Goal: Use online tool/utility: Utilize a website feature to perform a specific function

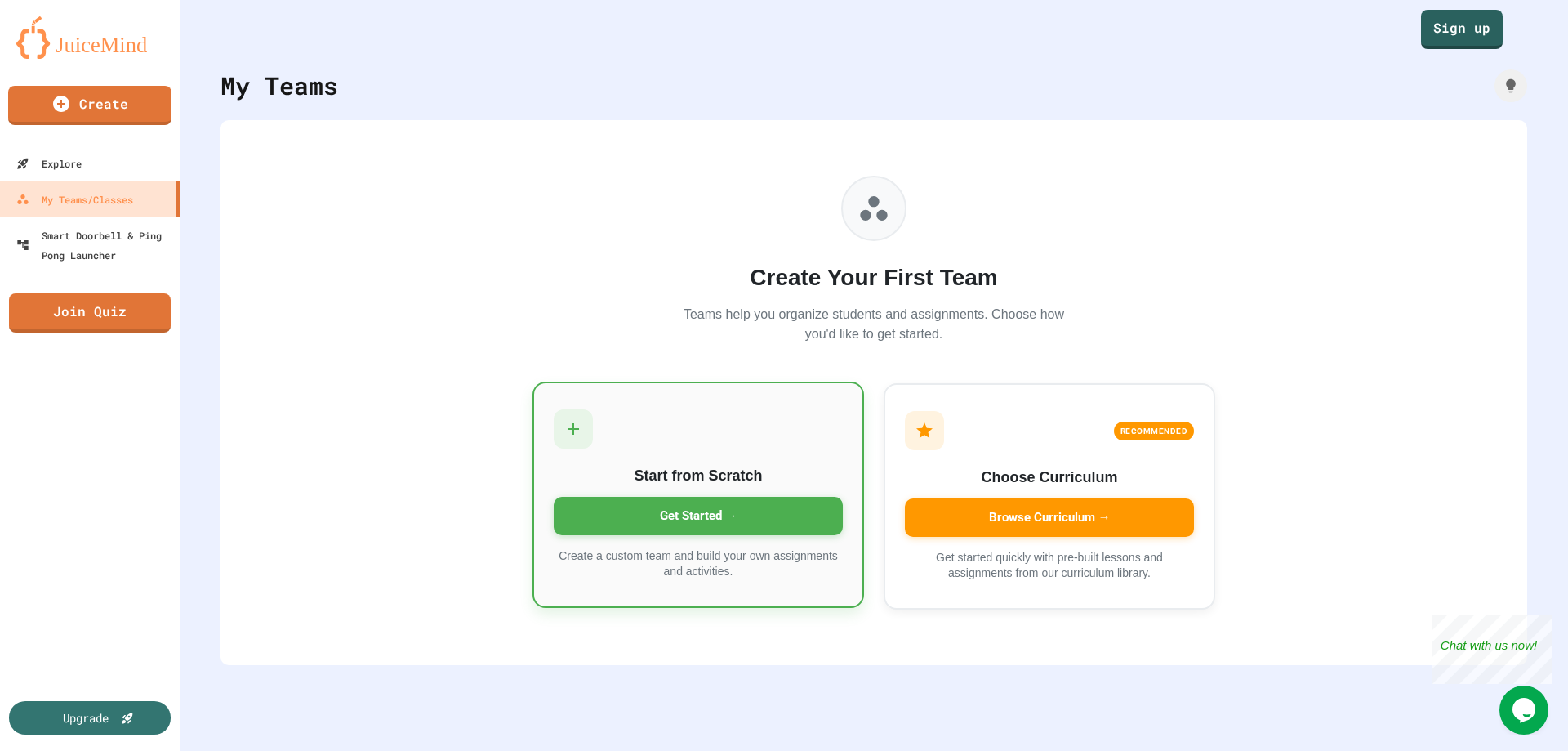
click at [655, 519] on div "Get Started →" at bounding box center [698, 515] width 290 height 39
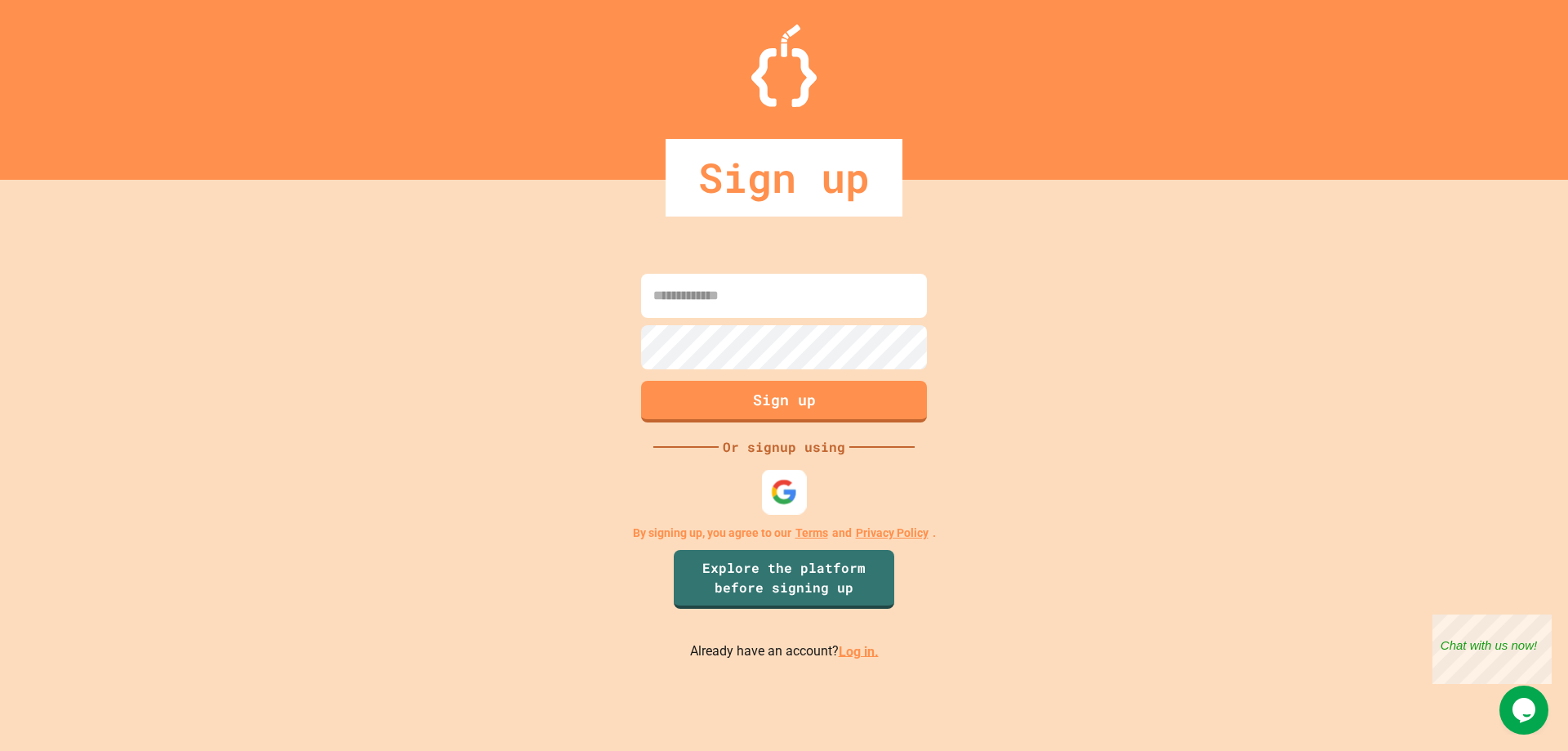
click at [782, 491] on img at bounding box center [784, 491] width 27 height 27
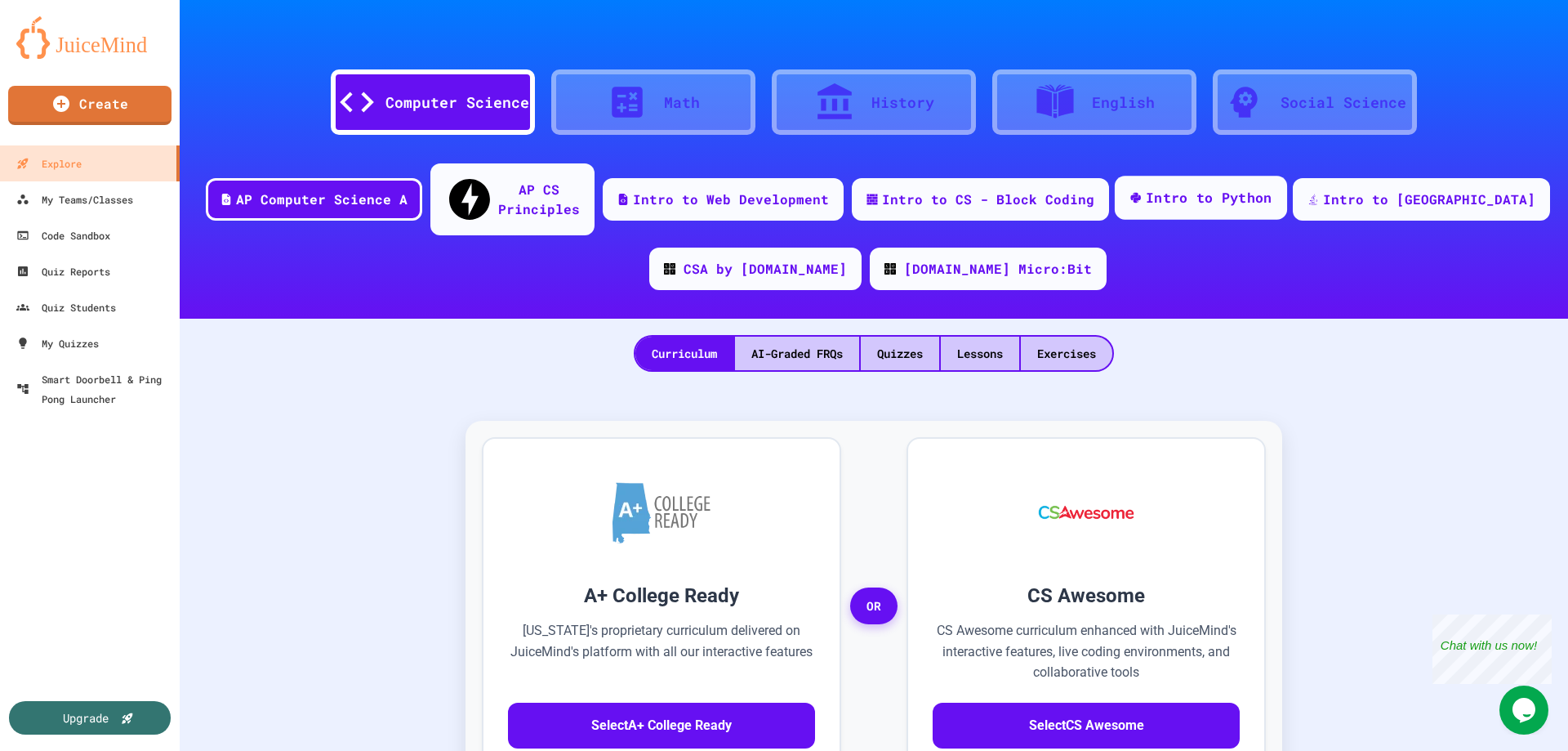
click at [1214, 188] on div "Intro to Python" at bounding box center [1209, 198] width 127 height 21
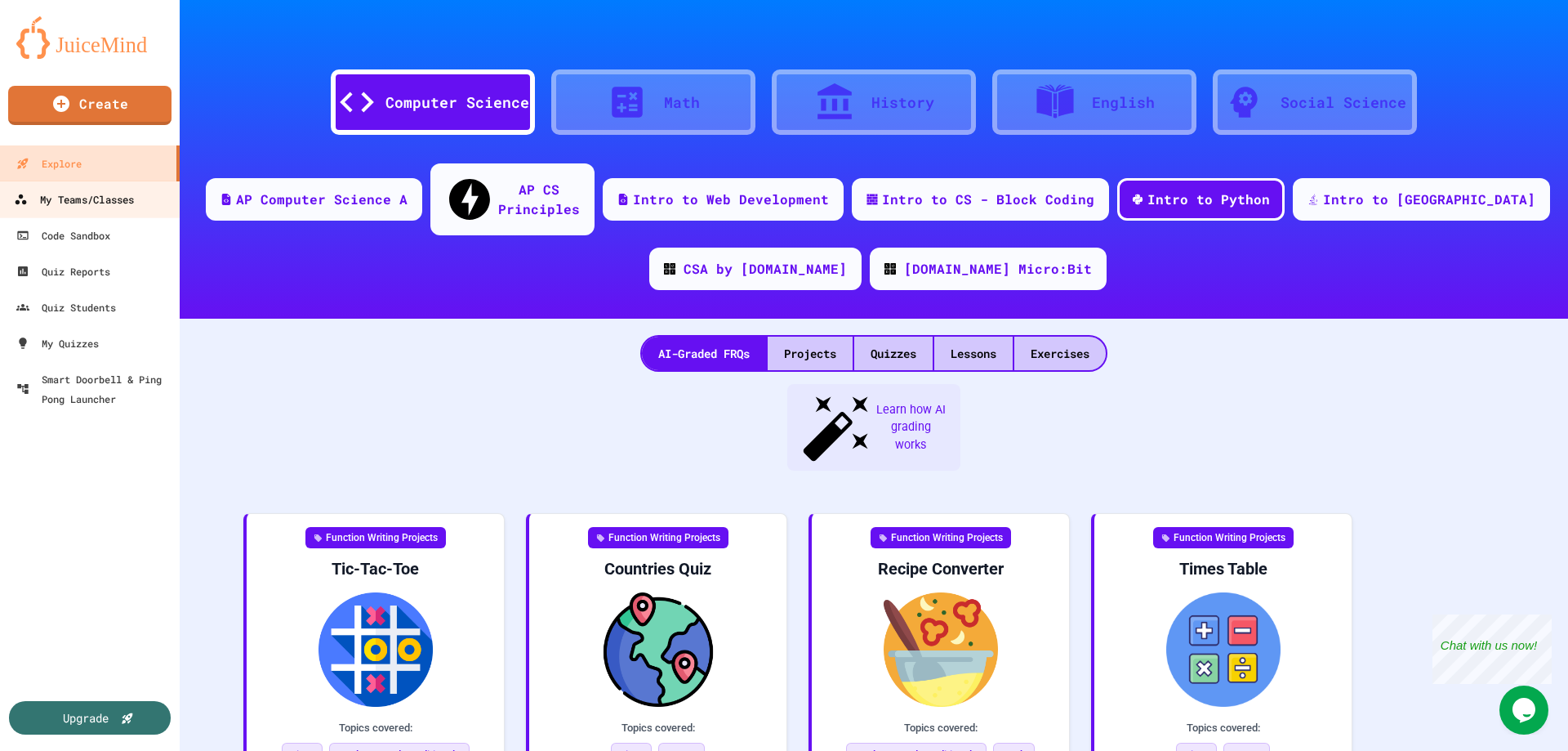
click at [50, 209] on div "My Teams/Classes" at bounding box center [74, 200] width 120 height 21
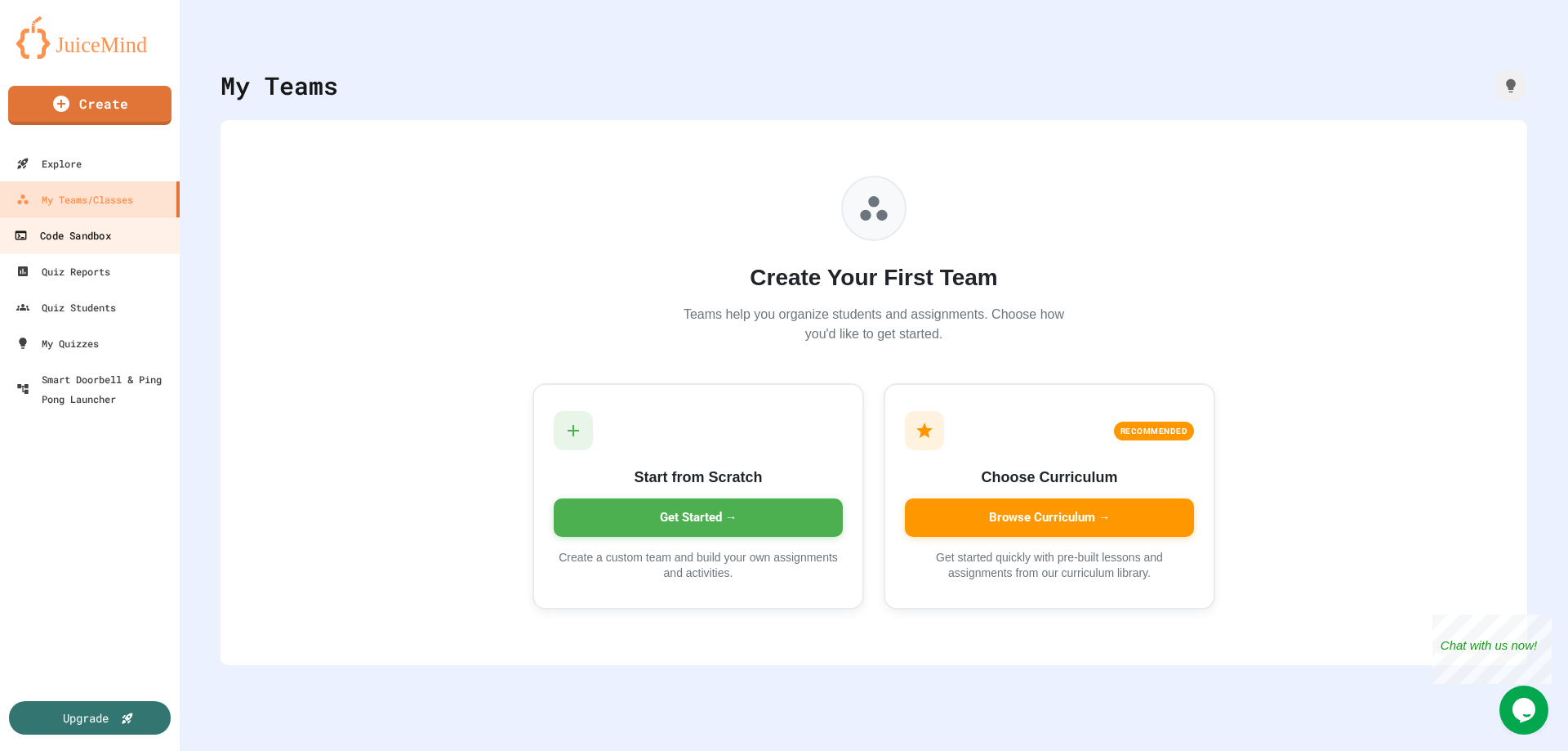
click at [56, 244] on div "Code Sandbox" at bounding box center [62, 236] width 97 height 21
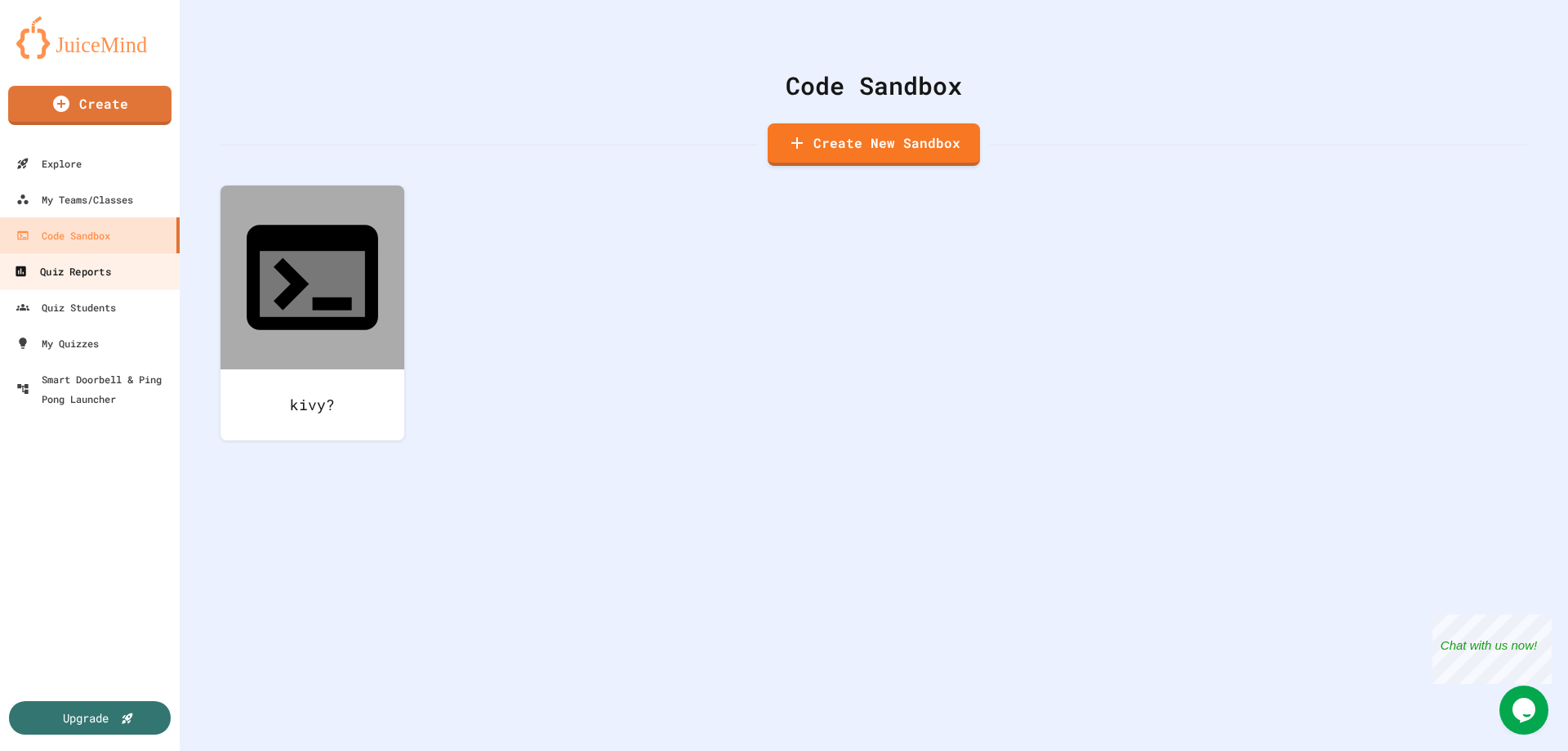
click at [56, 281] on div "Quiz Reports" at bounding box center [62, 272] width 97 height 21
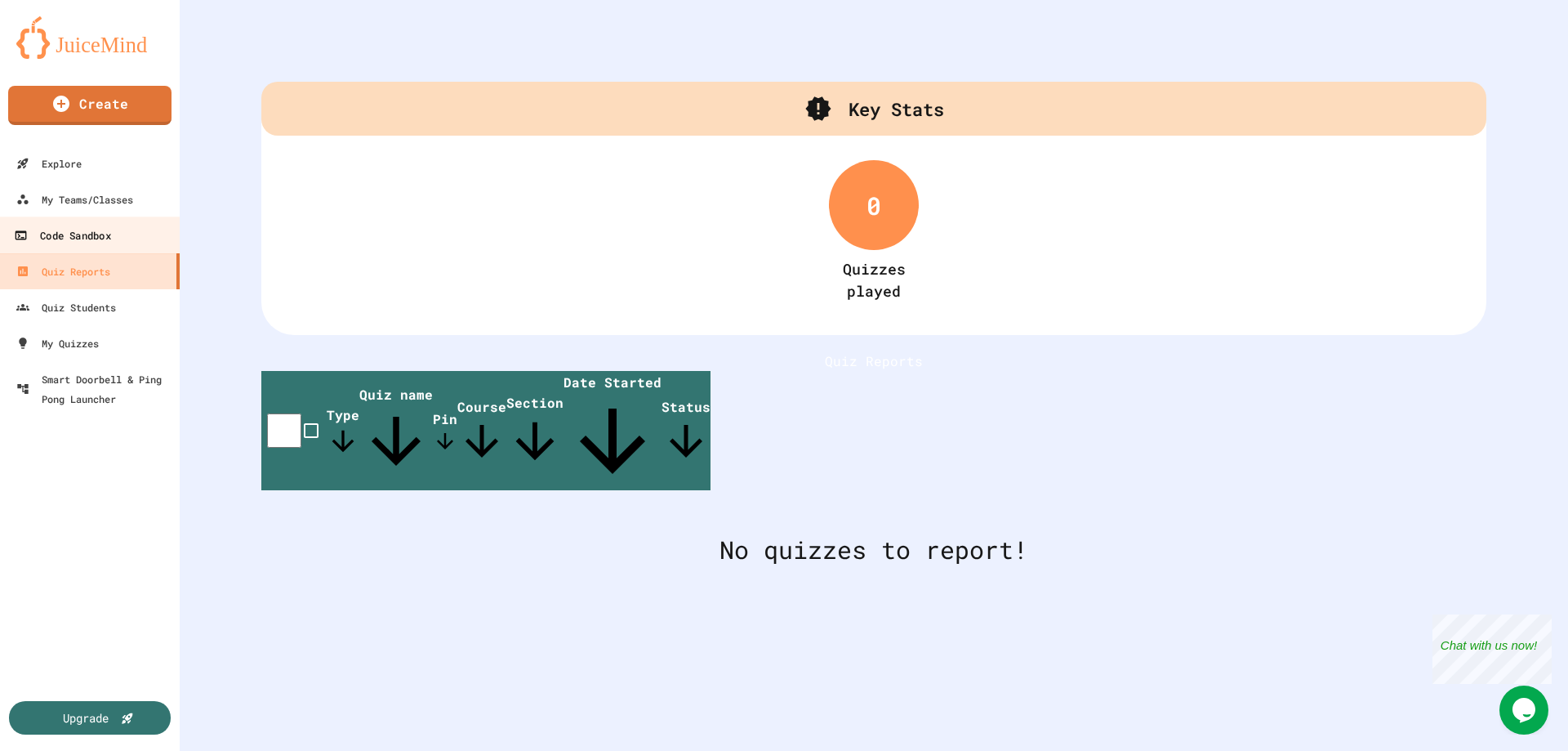
click at [86, 235] on div "Code Sandbox" at bounding box center [62, 236] width 97 height 21
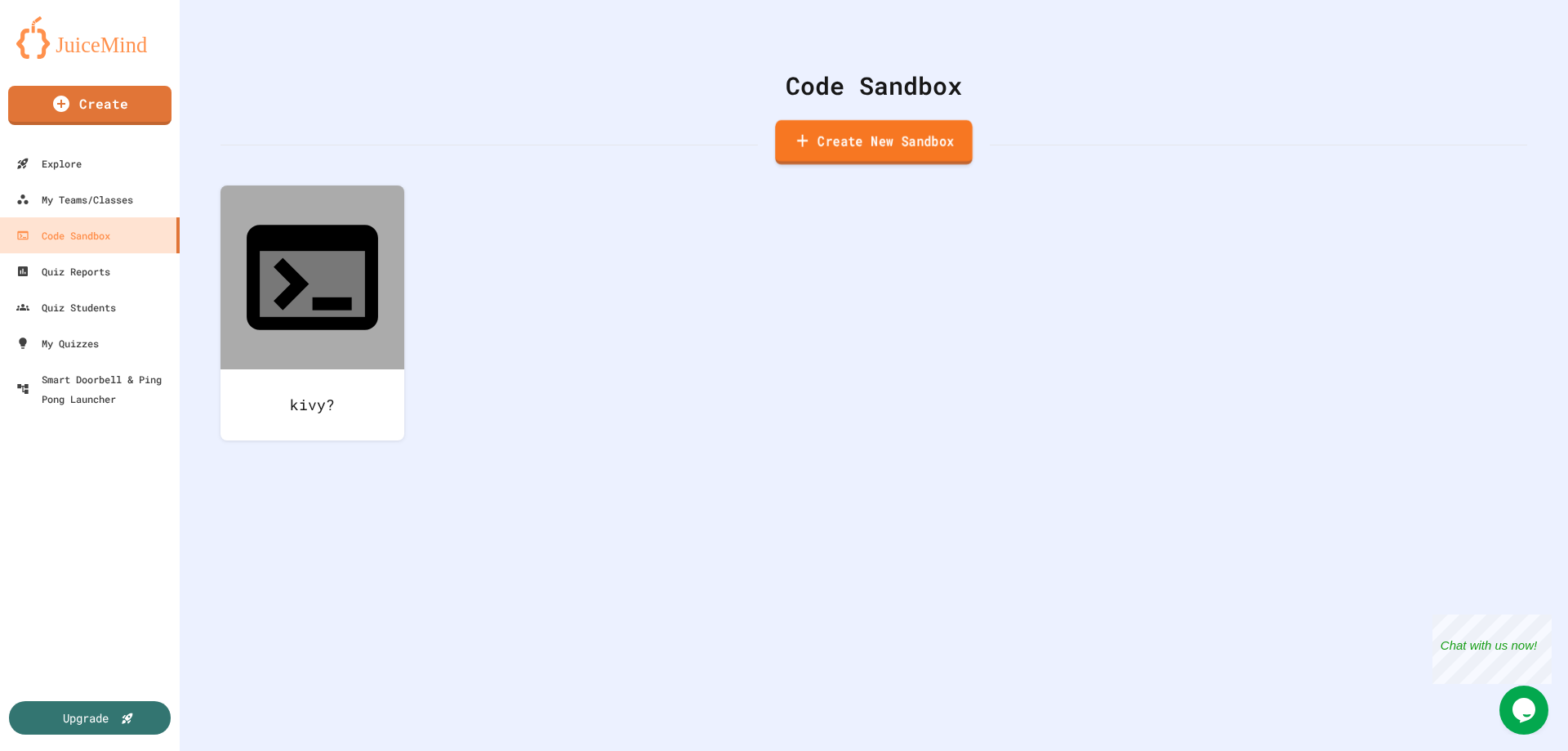
click at [829, 147] on link "Create New Sandbox" at bounding box center [874, 143] width 197 height 45
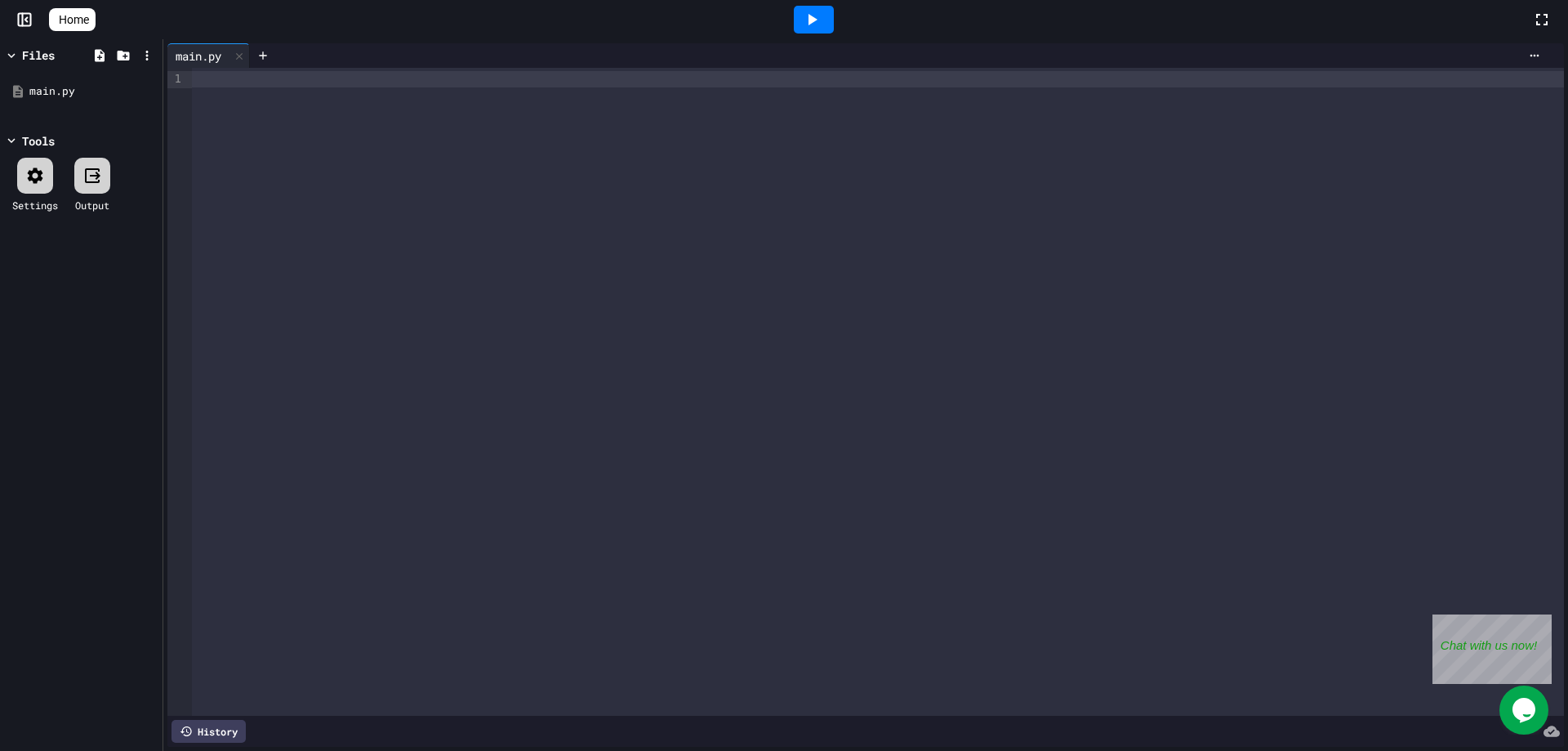
click at [37, 178] on icon at bounding box center [35, 175] width 20 height 20
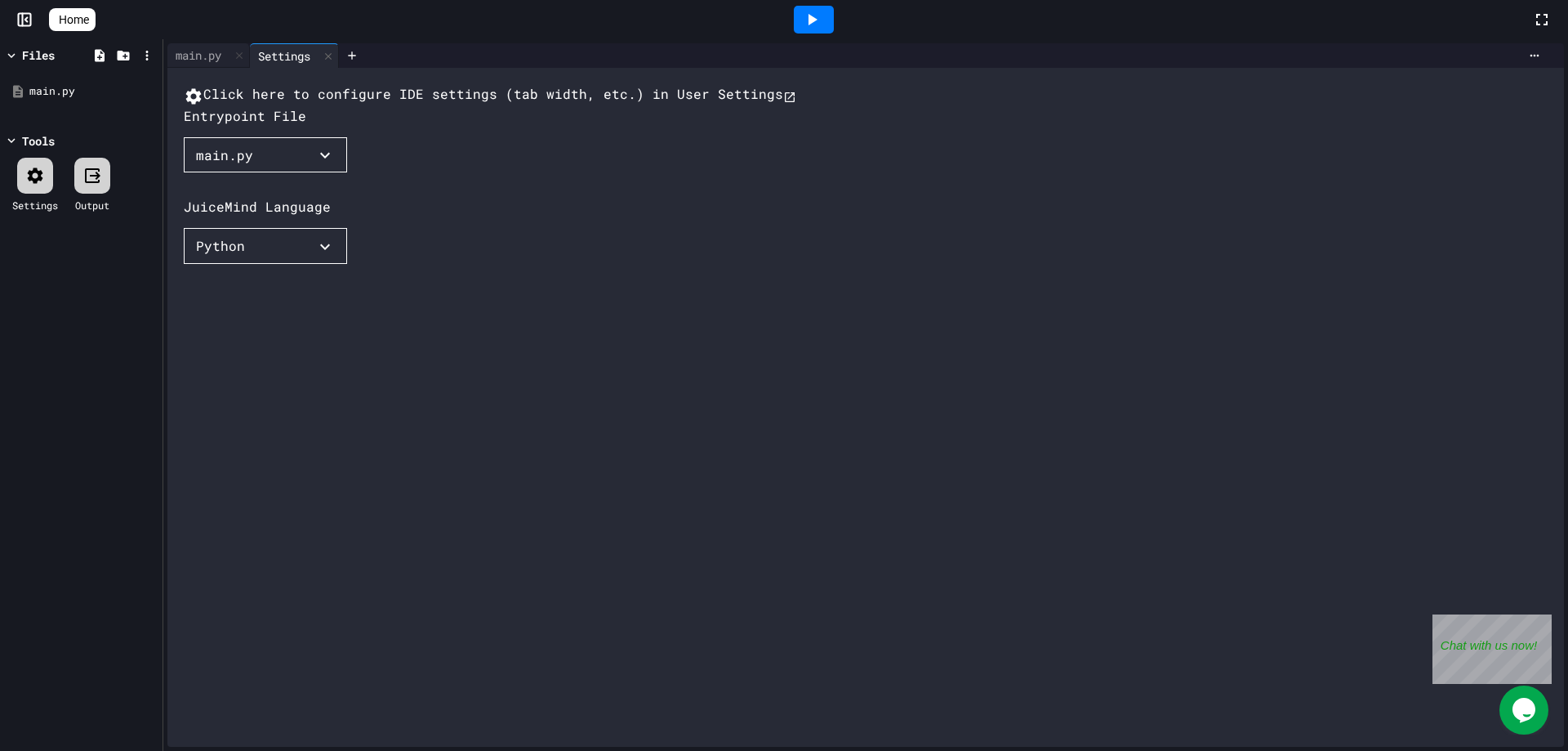
click at [242, 165] on div "main.py" at bounding box center [225, 155] width 57 height 20
click at [242, 196] on div at bounding box center [784, 375] width 1568 height 751
click at [250, 264] on button "Python" at bounding box center [266, 245] width 164 height 36
click at [368, 701] on li "Python with Tkinter" at bounding box center [436, 715] width 137 height 29
click at [271, 264] on button "Python" at bounding box center [266, 245] width 164 height 36
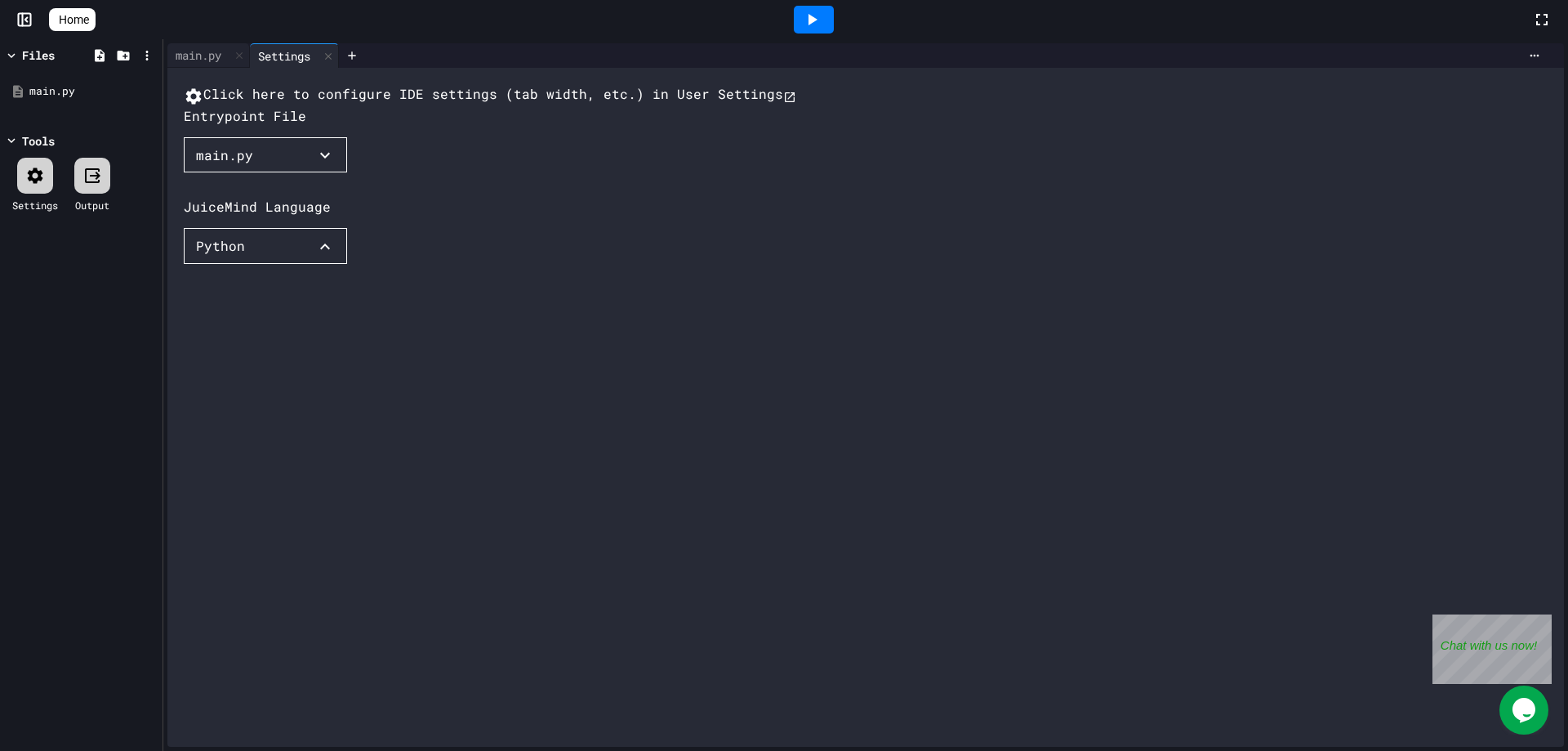
click at [432, 292] on div at bounding box center [784, 375] width 1568 height 751
click at [91, 180] on icon at bounding box center [92, 175] width 20 height 20
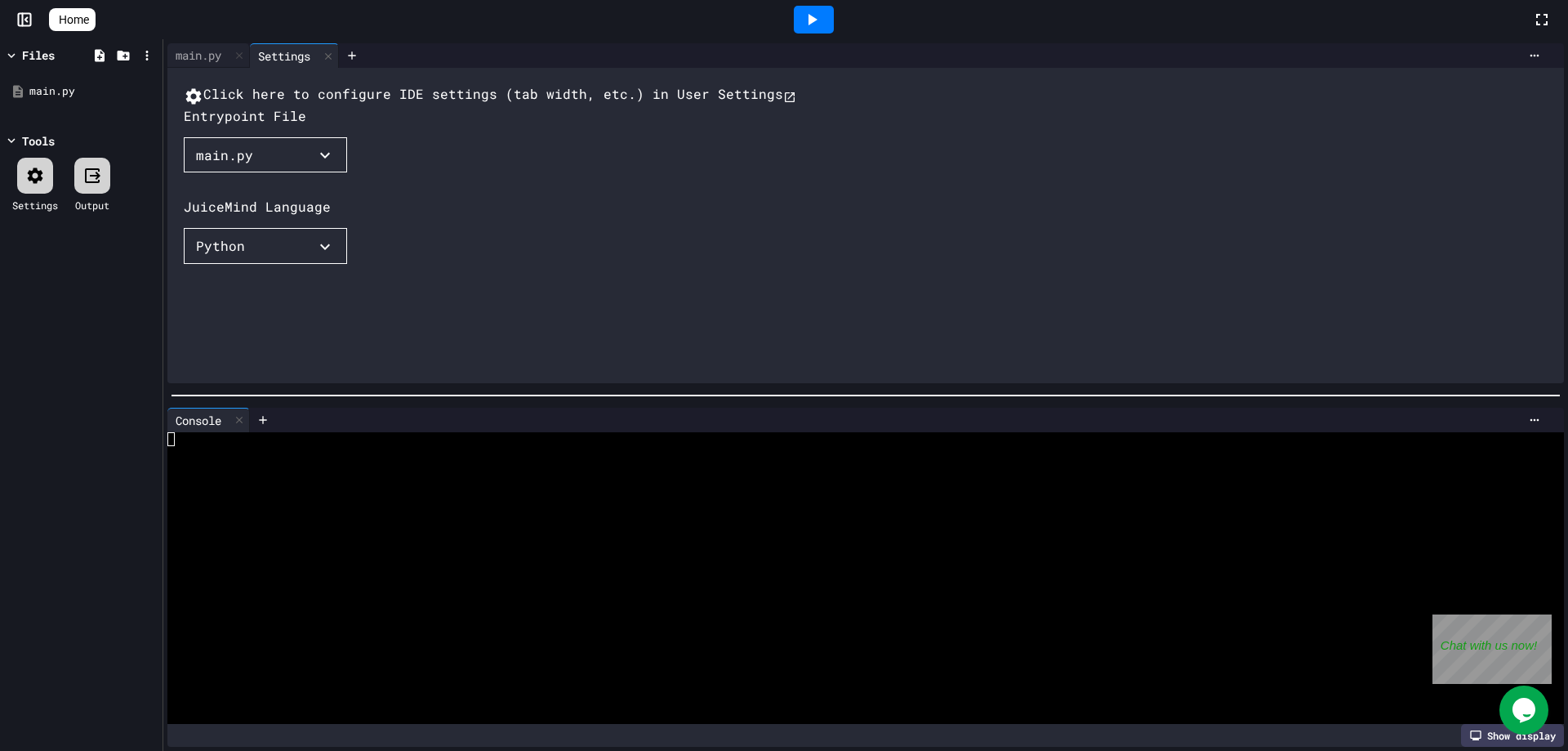
click at [91, 180] on icon at bounding box center [92, 175] width 20 height 20
